Goal: Task Accomplishment & Management: Complete application form

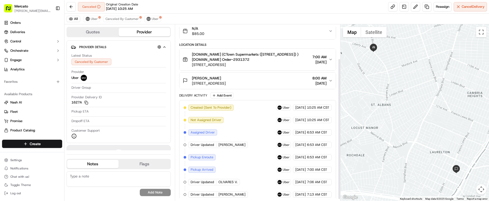
scroll to position [45, 0]
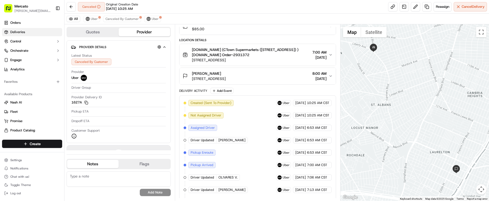
click at [26, 28] on link "Deliveries" at bounding box center [32, 32] width 60 height 8
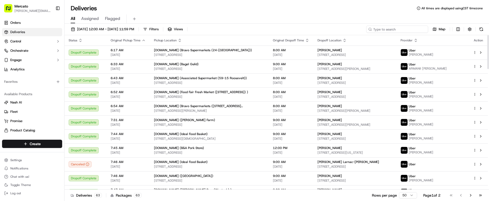
click at [411, 26] on input at bounding box center [398, 29] width 62 height 7
paste input "job_UVGHby5d9rYLi4uGnWqJVE"
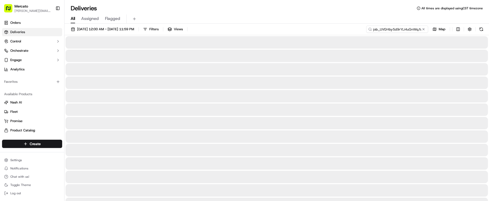
type input "job_UVGHby5d9rYLi4uGnWqJVE"
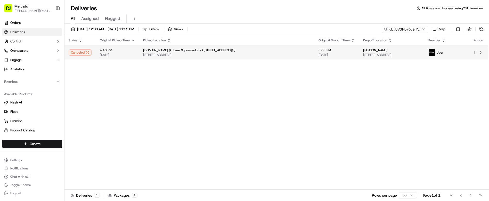
click at [363, 53] on span "[STREET_ADDRESS]" at bounding box center [391, 55] width 57 height 4
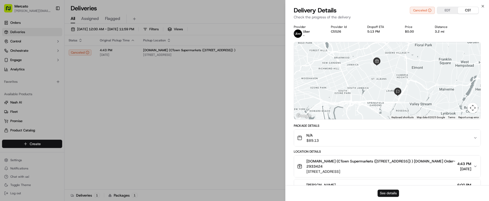
click at [390, 194] on button "See details" at bounding box center [388, 192] width 21 height 7
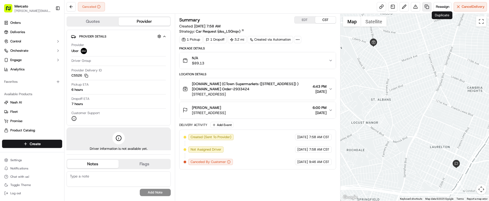
click at [432, 5] on link at bounding box center [427, 6] width 9 height 9
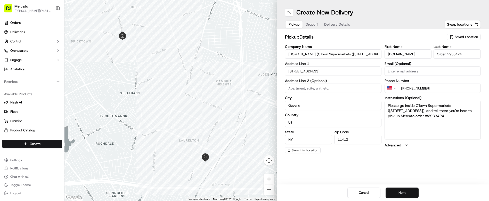
click at [392, 195] on button "Next" at bounding box center [402, 192] width 33 height 10
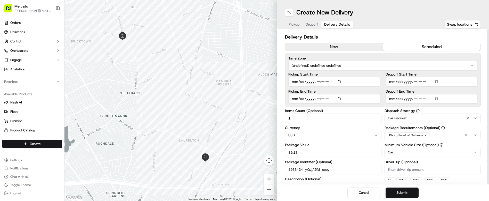
click at [317, 94] on input "Pickup End Time" at bounding box center [335, 98] width 92 height 9
click at [419, 77] on input "Dropoff Start Time" at bounding box center [432, 81] width 92 height 9
click at [421, 77] on input "Dropoff Start Time" at bounding box center [432, 81] width 92 height 9
click at [318, 77] on input "Pickup Start Time" at bounding box center [335, 81] width 92 height 9
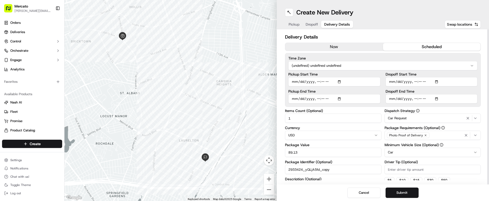
click at [318, 77] on input "Pickup Start Time" at bounding box center [335, 81] width 92 height 9
type input "2025-09-16T19:00"
click at [421, 94] on input "Dropoff End Time" at bounding box center [432, 98] width 92 height 9
type input "2025-09-16T20:00"
click at [329, 49] on html "Mercato clelia.contreras@ttec.com Toggle Sidebar Orders Deliveries Control Orch…" at bounding box center [244, 100] width 489 height 201
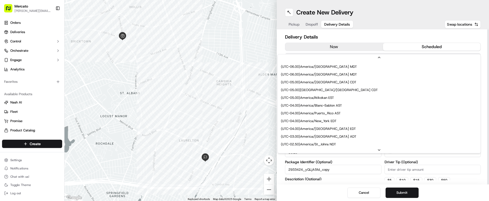
scroll to position [52, 0]
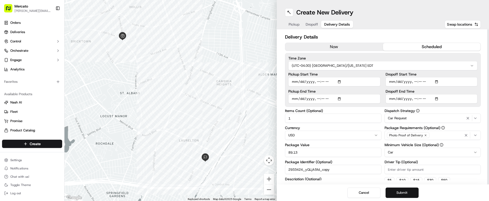
click at [391, 195] on button "Submit" at bounding box center [402, 192] width 33 height 10
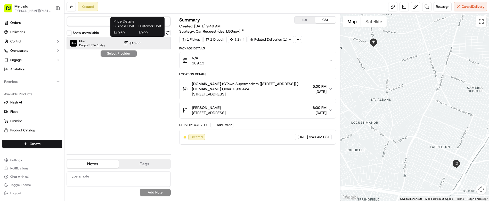
click at [116, 37] on div "Uber Dropoff ETA 1 day $10.60" at bounding box center [119, 43] width 104 height 12
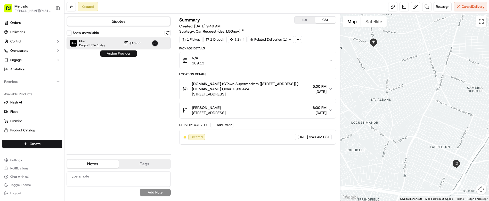
click at [111, 50] on button "Assign Provider" at bounding box center [118, 53] width 37 height 6
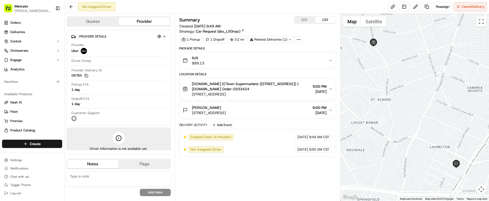
click at [301, 21] on div "Summary EDT CST Created: [DATE] 9:49 AM Strategy: Car Request (dss_L5Gnqv)" at bounding box center [257, 25] width 157 height 18
click at [300, 17] on button "EDT" at bounding box center [305, 20] width 21 height 7
